Goal: Book appointment/travel/reservation

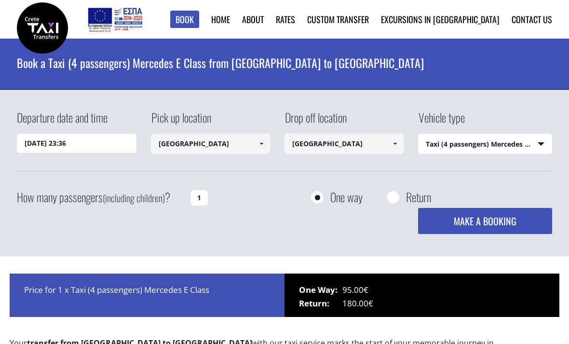
select select "540"
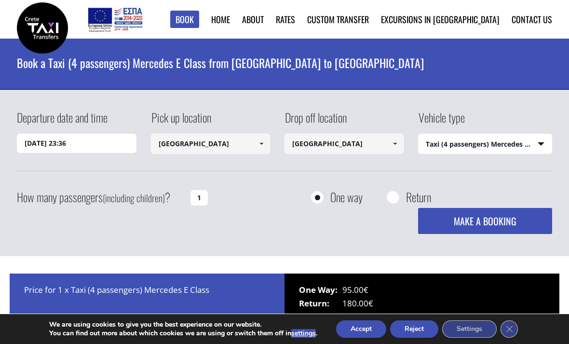
click at [246, 145] on input "[GEOGRAPHIC_DATA]" at bounding box center [210, 144] width 119 height 20
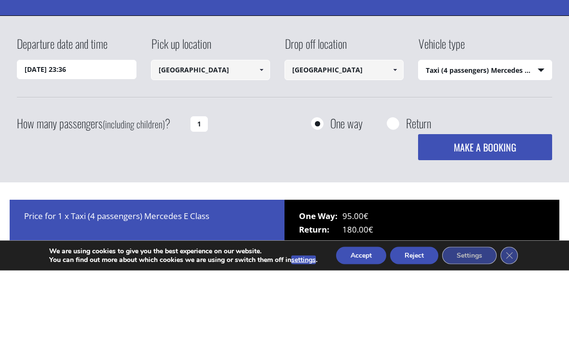
click at [255, 134] on link at bounding box center [262, 144] width 16 height 20
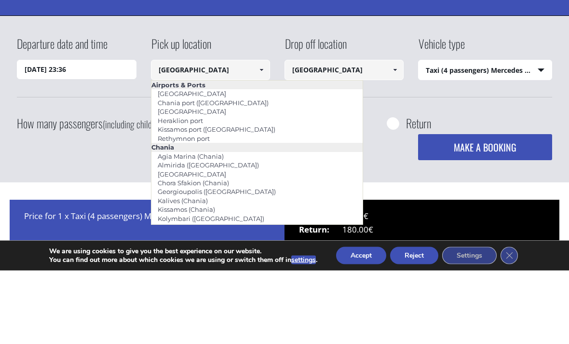
click at [233, 181] on li "[GEOGRAPHIC_DATA]" at bounding box center [257, 185] width 212 height 9
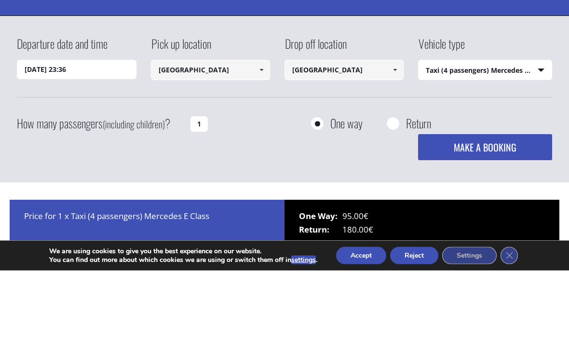
click at [259, 140] on span at bounding box center [262, 144] width 8 height 8
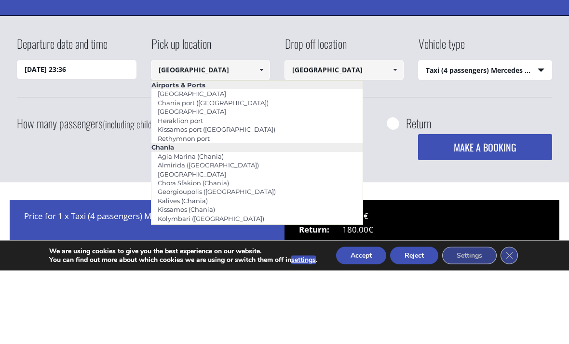
click at [234, 172] on li "Chania port ([GEOGRAPHIC_DATA])" at bounding box center [257, 176] width 212 height 9
type input "Chania port ([GEOGRAPHIC_DATA])"
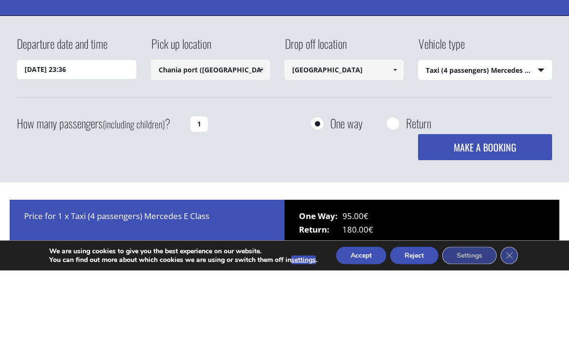
click at [485, 208] on button "MAKE A BOOKING" at bounding box center [485, 221] width 134 height 26
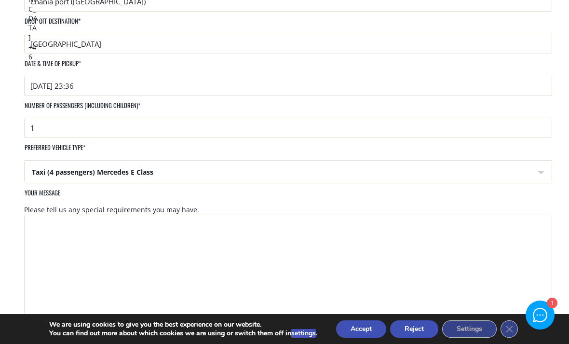
scroll to position [348, 0]
click at [527, 160] on select "Taxi (4 passengers) Mercedes E Class Mini Van (8 passengers) Mercedes Vito Mini…" at bounding box center [288, 171] width 527 height 23
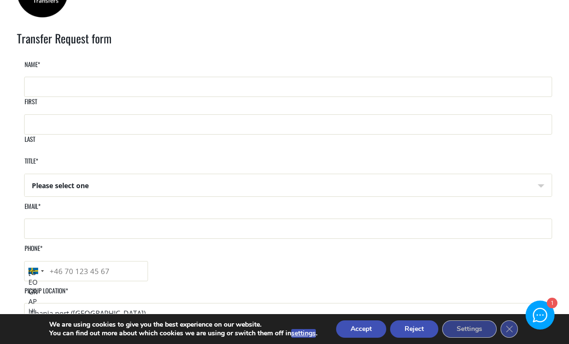
scroll to position [0, 0]
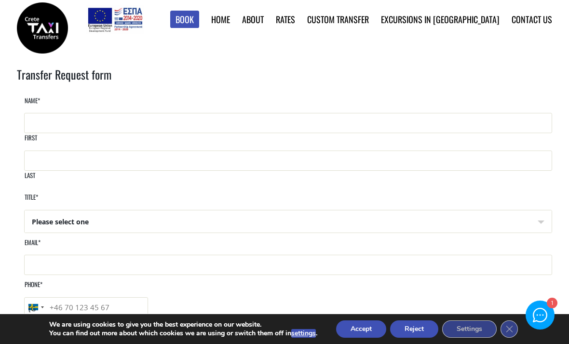
click at [0, 0] on link "Custom Transfer" at bounding box center [0, 0] width 0 height 0
